Goal: Ask a question

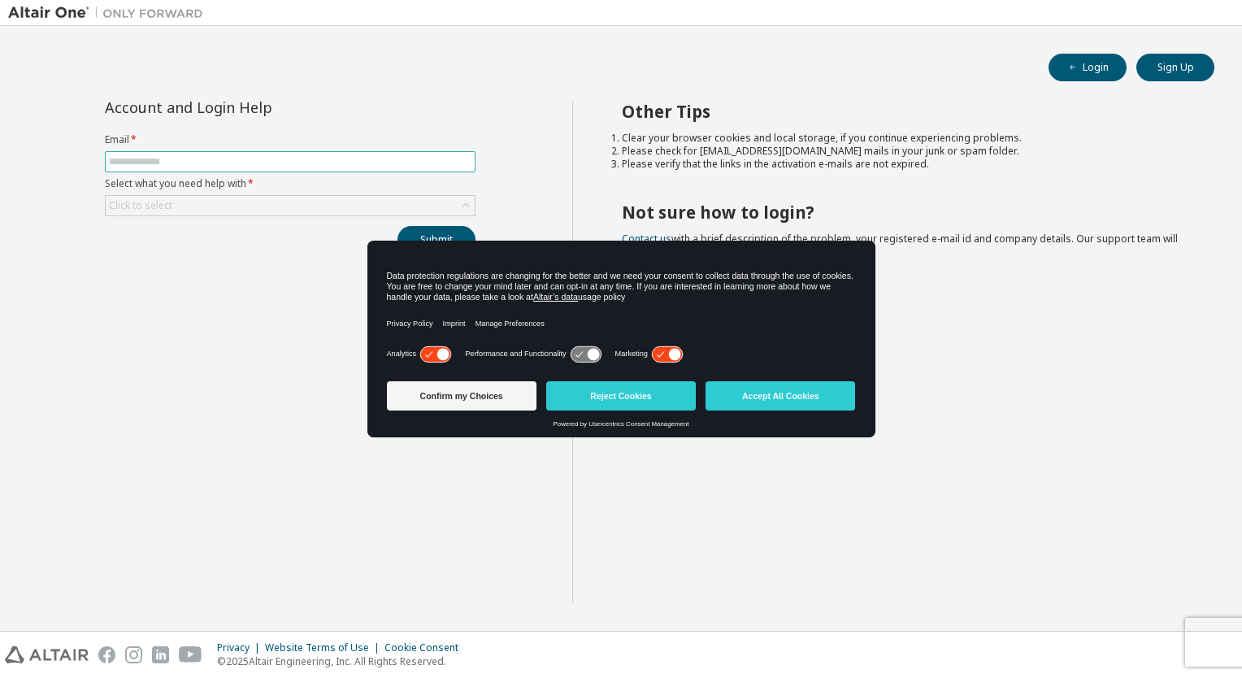
click at [164, 165] on input "text" at bounding box center [290, 161] width 362 height 13
type input "**********"
click at [223, 200] on div "Click to select" at bounding box center [290, 206] width 369 height 20
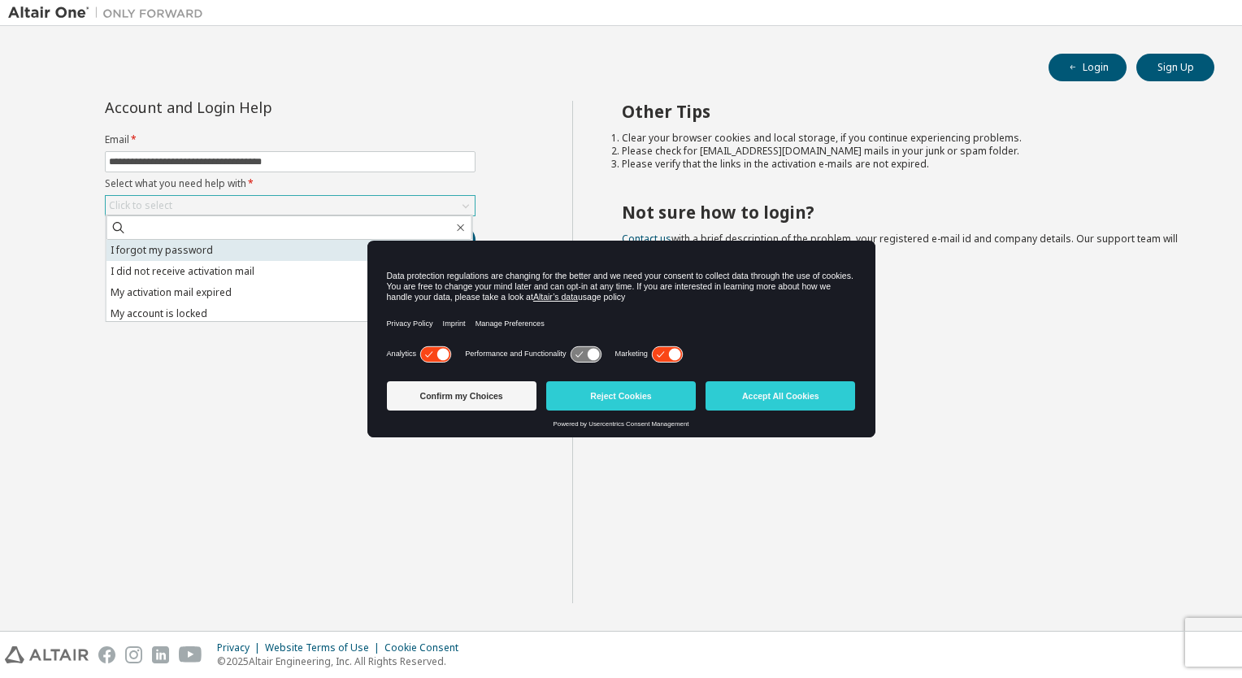
click at [195, 244] on li "I forgot my password" at bounding box center [289, 250] width 366 height 21
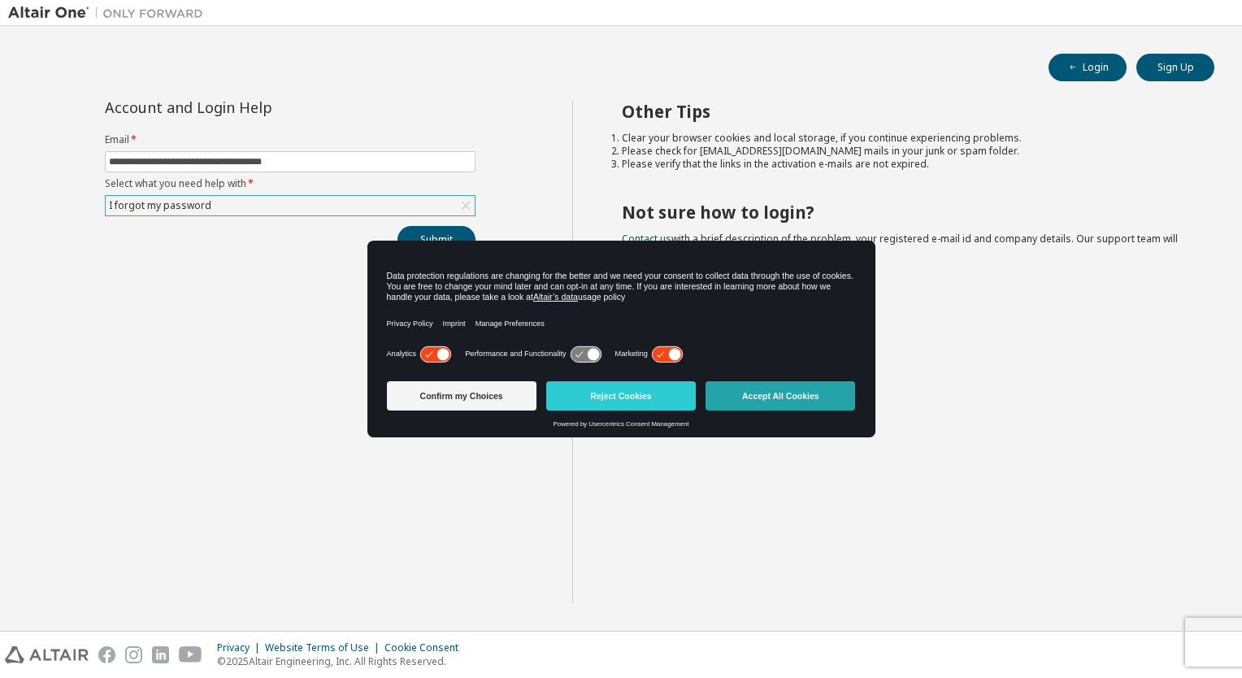
click at [753, 395] on button "Accept All Cookies" at bounding box center [780, 395] width 150 height 29
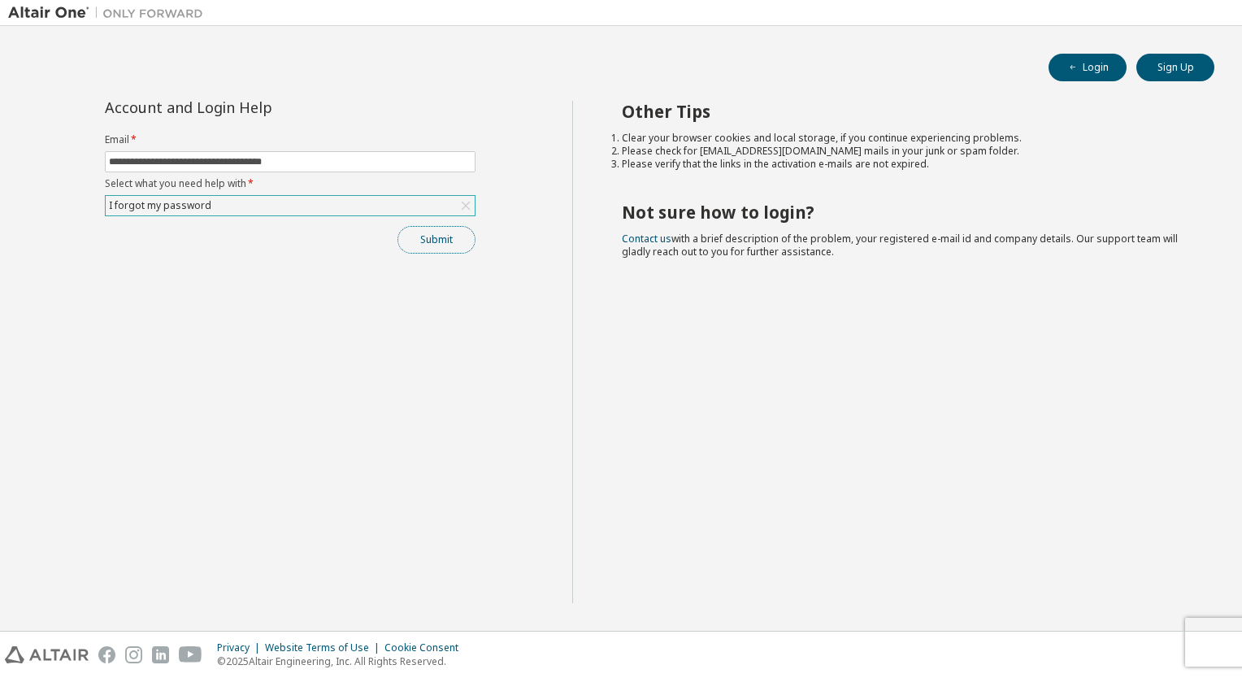
click at [439, 236] on button "Submit" at bounding box center [436, 240] width 78 height 28
click at [212, 161] on input "text" at bounding box center [290, 161] width 362 height 13
type input "**********"
click at [210, 205] on div "Click to select" at bounding box center [290, 206] width 369 height 20
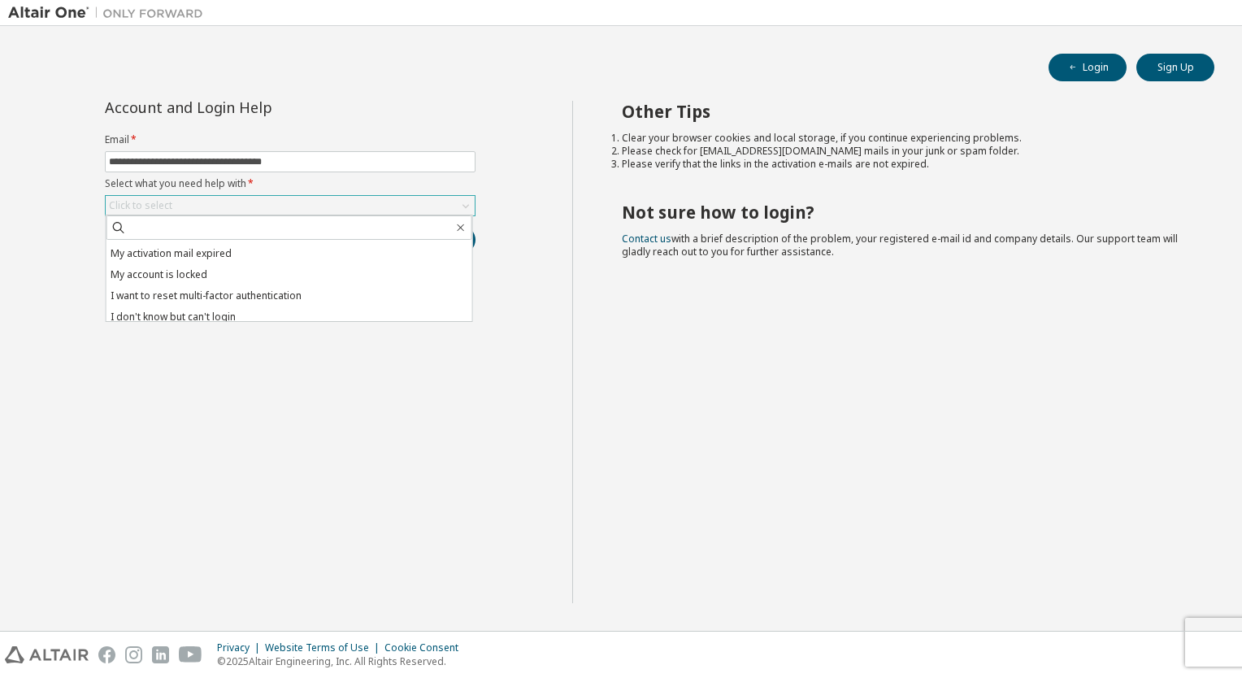
scroll to position [46, 0]
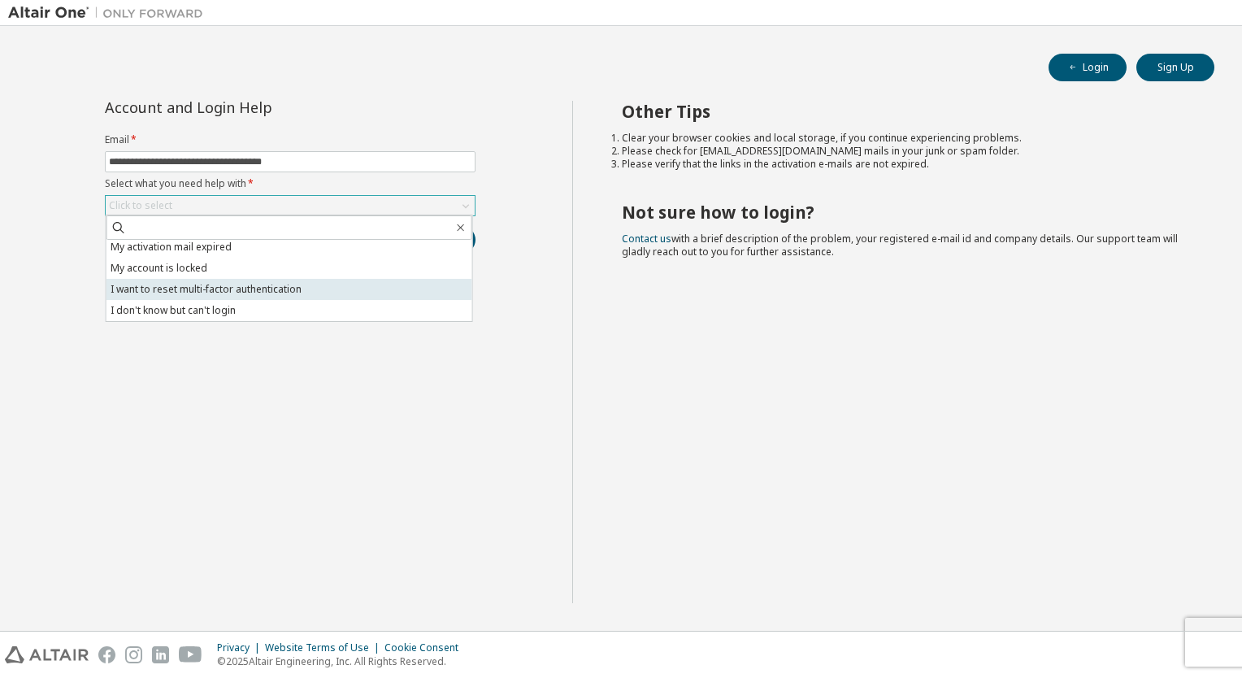
click at [274, 284] on li "I want to reset multi-factor authentication" at bounding box center [289, 289] width 366 height 21
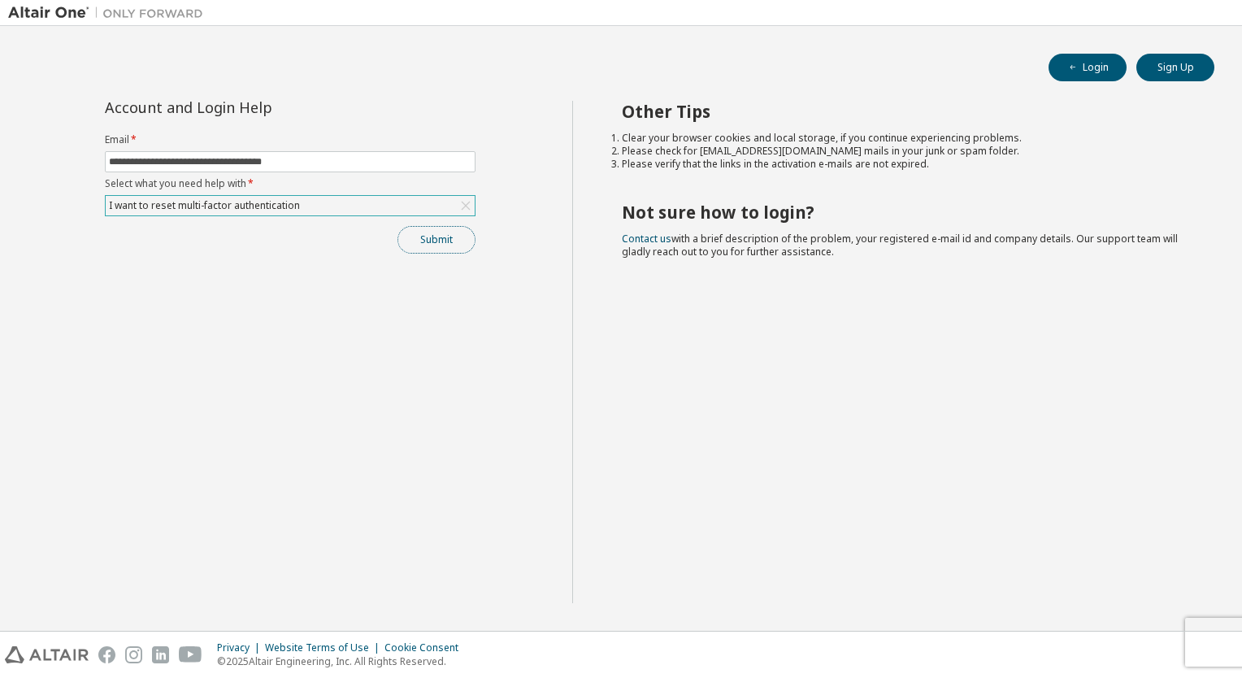
click at [449, 245] on button "Submit" at bounding box center [436, 240] width 78 height 28
